Goal: Information Seeking & Learning: Learn about a topic

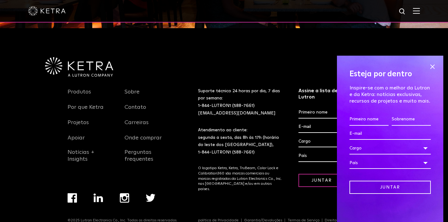
scroll to position [793, 0]
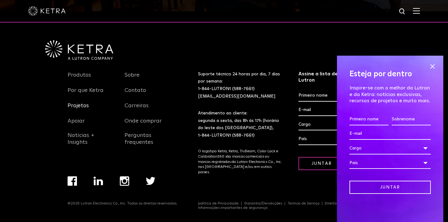
click at [81, 104] on font "Projetos" at bounding box center [78, 106] width 21 height 6
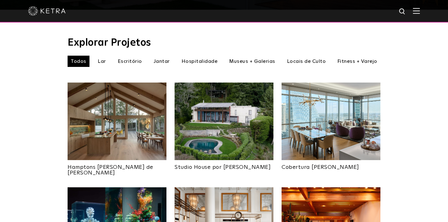
scroll to position [190, 0]
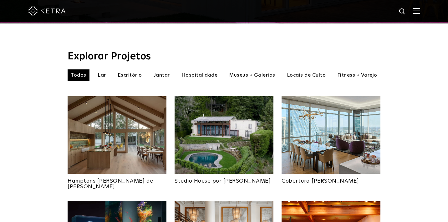
click at [131, 73] on font "Escritório" at bounding box center [130, 75] width 24 height 5
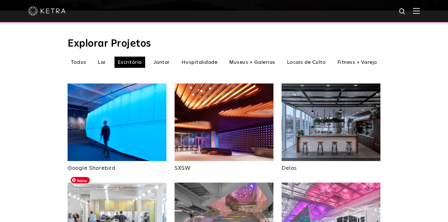
scroll to position [199, 0]
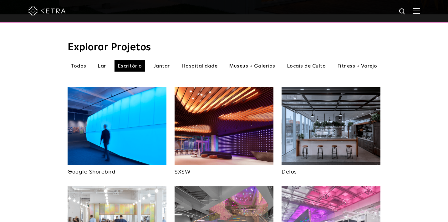
click at [102, 63] on font "Lar" at bounding box center [102, 65] width 8 height 5
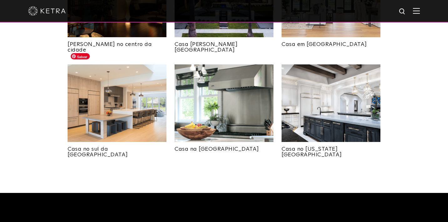
scroll to position [435, 0]
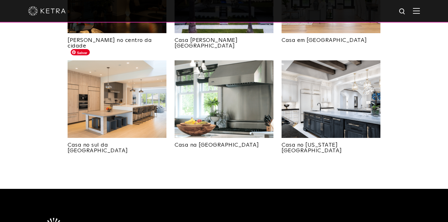
click at [143, 118] on img at bounding box center [117, 99] width 99 height 78
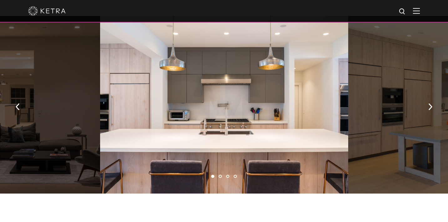
scroll to position [359, 0]
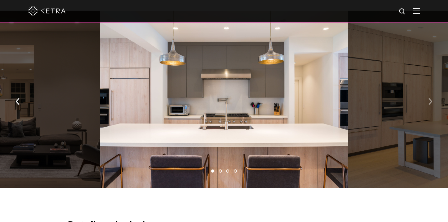
click at [431, 100] on img "button" at bounding box center [430, 101] width 4 height 7
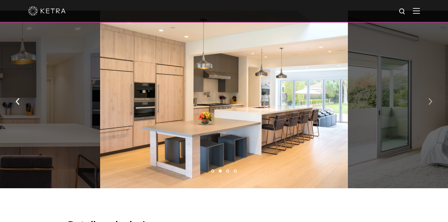
click at [431, 100] on img "button" at bounding box center [430, 101] width 4 height 7
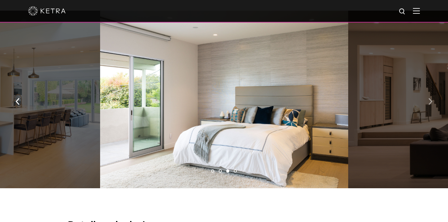
click at [431, 100] on img "button" at bounding box center [430, 101] width 4 height 7
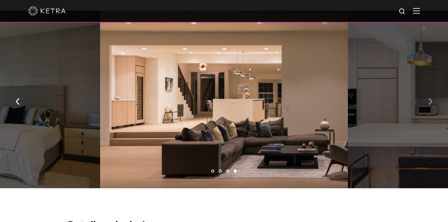
click at [431, 100] on img "button" at bounding box center [430, 101] width 4 height 7
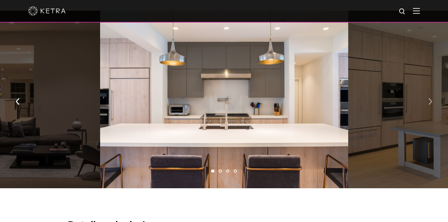
click at [431, 100] on img "button" at bounding box center [430, 101] width 4 height 7
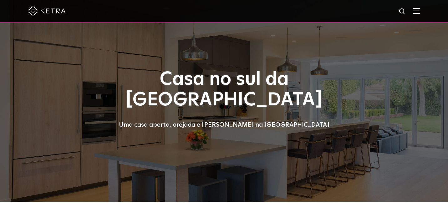
scroll to position [0, 0]
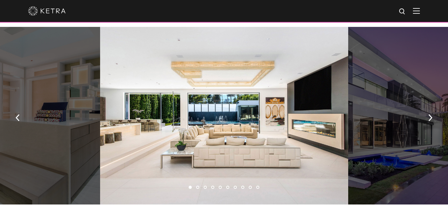
scroll to position [410, 0]
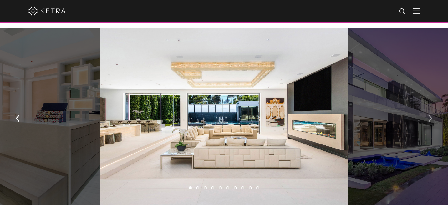
click at [433, 119] on button "button" at bounding box center [429, 118] width 13 height 22
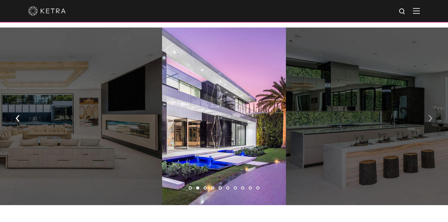
click at [433, 119] on button "button" at bounding box center [429, 118] width 13 height 22
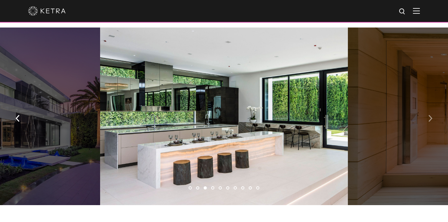
click at [432, 119] on button "button" at bounding box center [429, 118] width 13 height 22
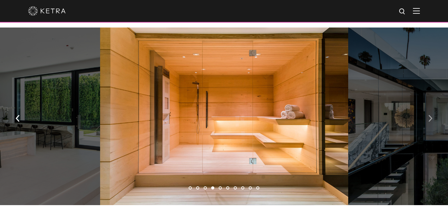
click at [430, 119] on img "button" at bounding box center [430, 118] width 4 height 7
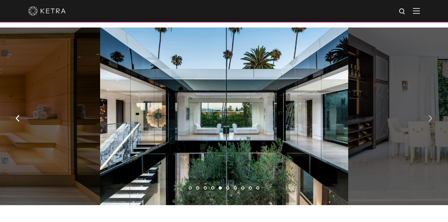
click at [430, 119] on img "button" at bounding box center [430, 118] width 4 height 7
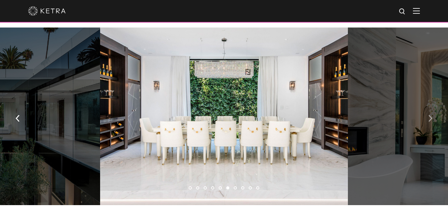
click at [430, 119] on img "button" at bounding box center [430, 118] width 4 height 7
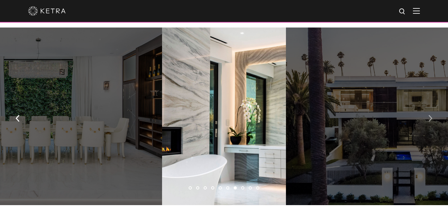
click at [426, 118] on button "button" at bounding box center [429, 118] width 13 height 22
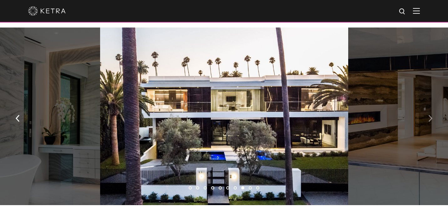
click at [429, 118] on img "button" at bounding box center [430, 118] width 4 height 7
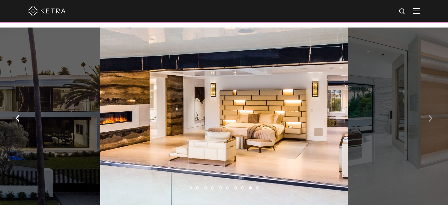
click at [429, 118] on img "button" at bounding box center [430, 118] width 4 height 7
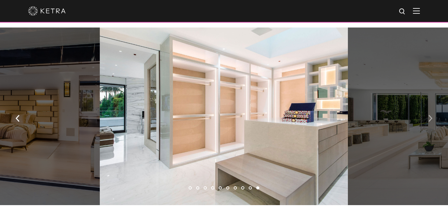
click at [428, 119] on img "button" at bounding box center [430, 118] width 4 height 7
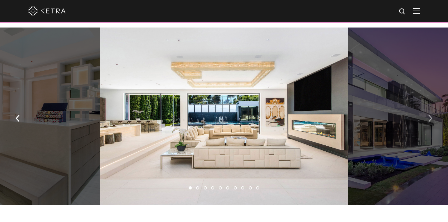
click at [429, 119] on img "button" at bounding box center [430, 118] width 4 height 7
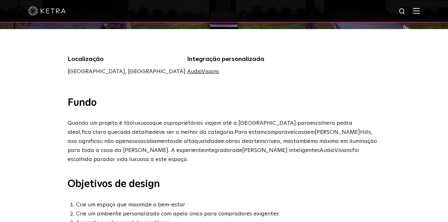
scroll to position [0, 0]
